Goal: Transaction & Acquisition: Purchase product/service

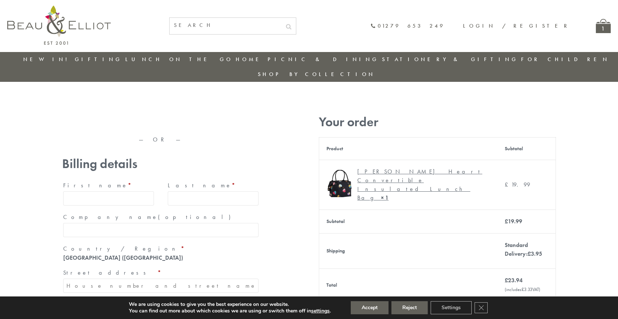
type input "maria33@yahoo.com"
type input "Maria"
type input "Williams"
type input "23, Scottsdale, Happytown"
type input "London"
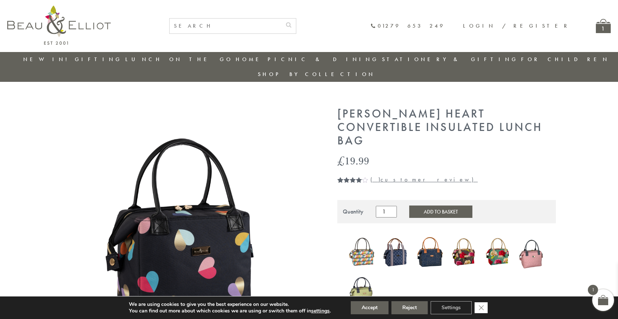
click at [482, 307] on icon "Close GDPR Cookie Banner" at bounding box center [481, 307] width 13 height 11
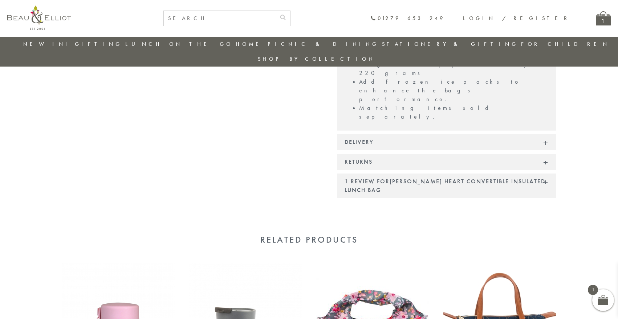
scroll to position [640, 0]
